Goal: Find specific page/section: Find specific page/section

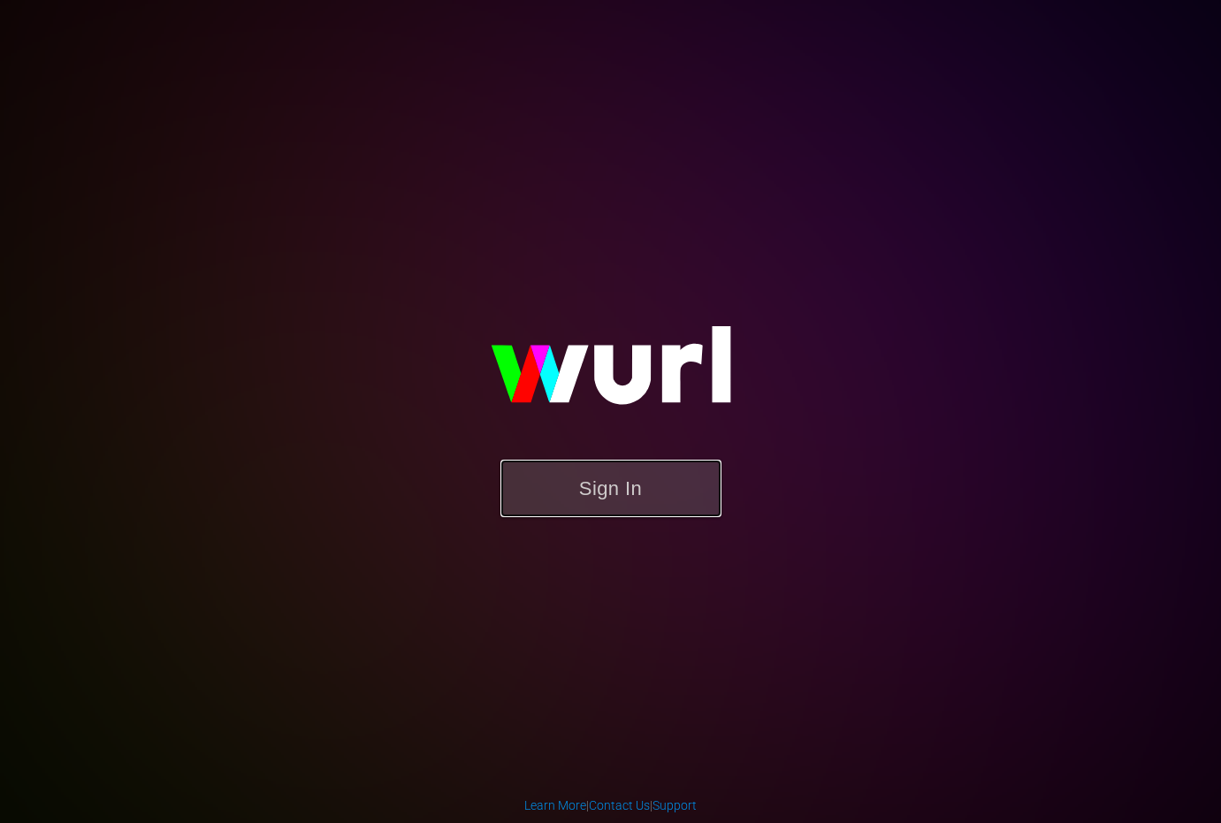
click at [655, 514] on button "Sign In" at bounding box center [610, 488] width 221 height 57
click at [633, 487] on button "Sign In" at bounding box center [610, 488] width 221 height 57
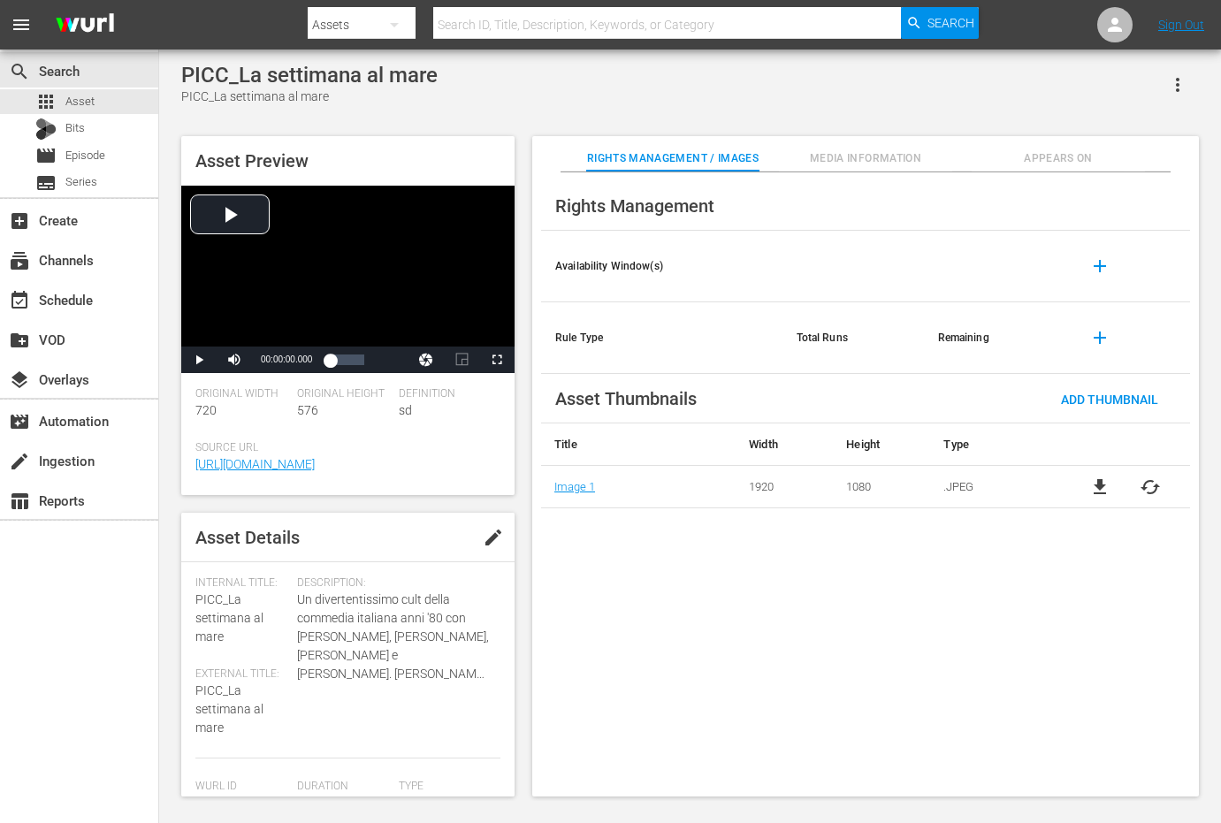
click at [477, 33] on input "text" at bounding box center [667, 25] width 468 height 42
type input "babysitter"
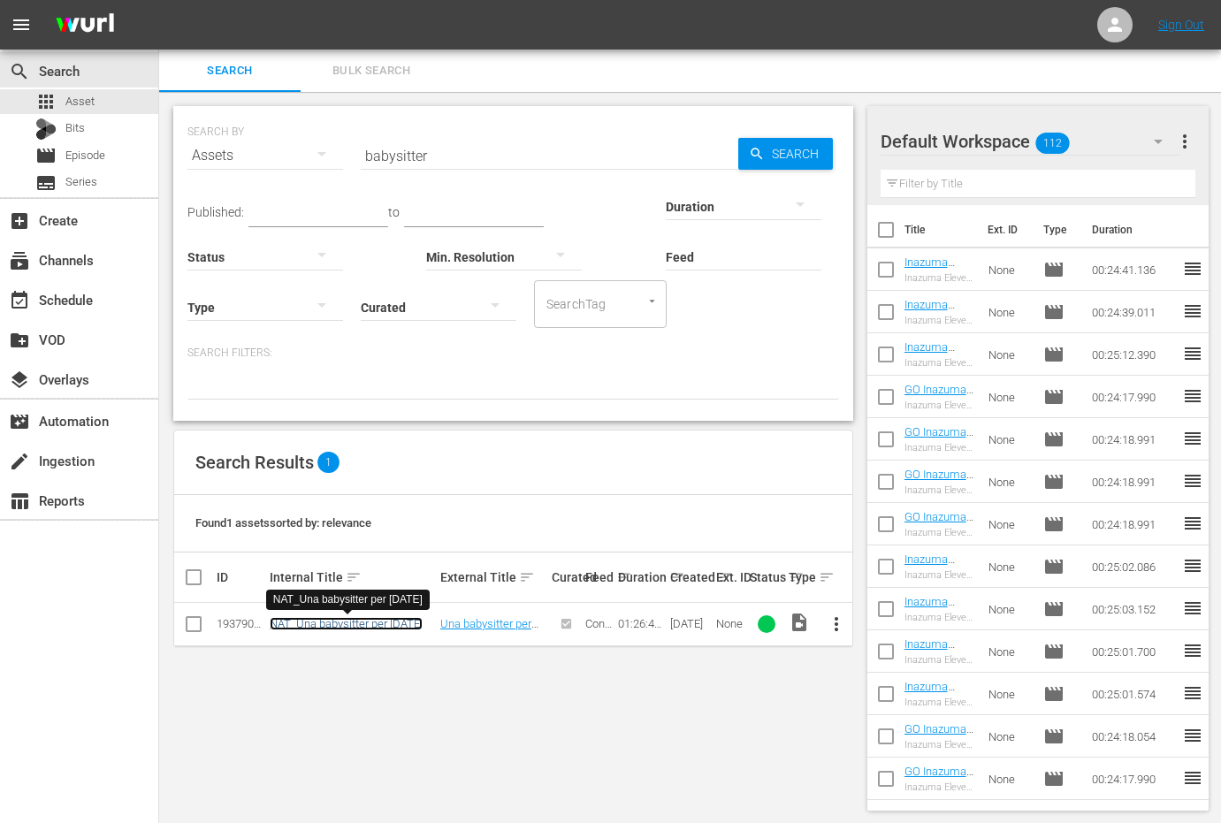
click at [382, 621] on link "NAT_Una babysitter per Natale" at bounding box center [346, 623] width 153 height 13
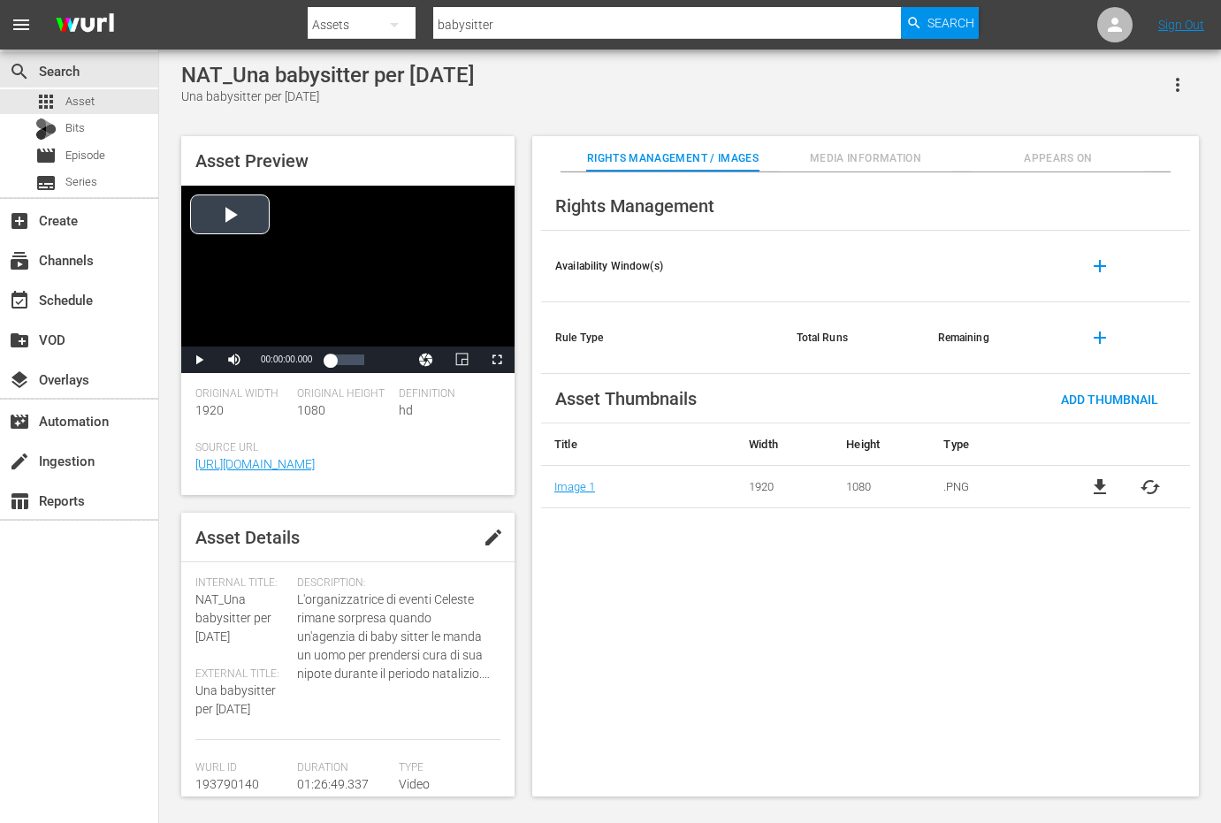
click at [208, 228] on div "Video Player" at bounding box center [347, 266] width 333 height 161
click at [341, 358] on div "00:00:01.292" at bounding box center [336, 360] width 12 height 18
click at [199, 360] on span "Video Player" at bounding box center [199, 360] width 0 height 0
